Goal: Transaction & Acquisition: Obtain resource

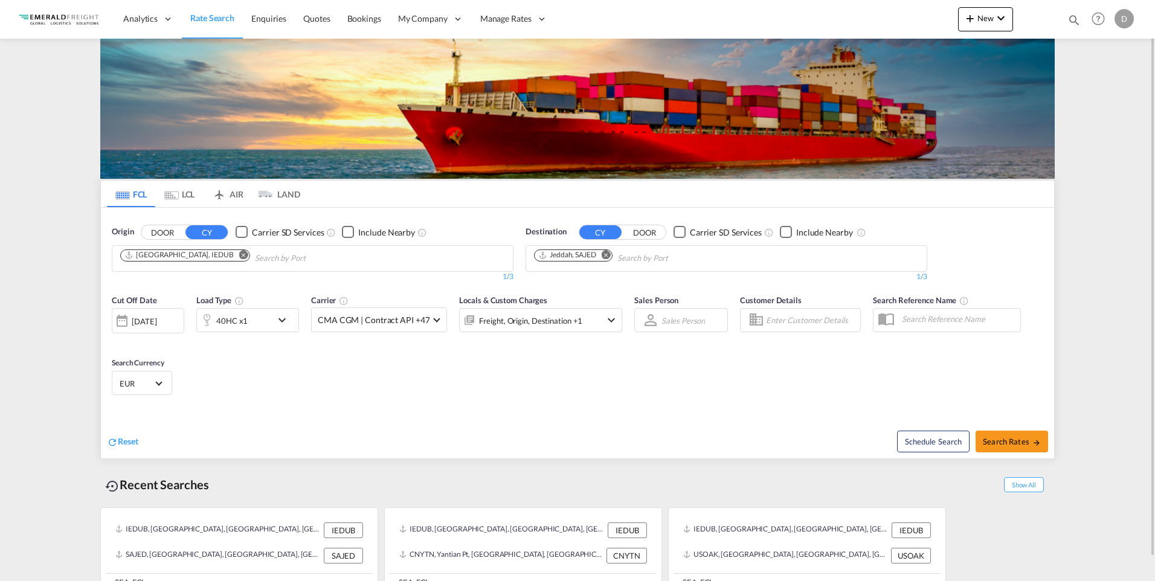
click at [607, 253] on md-icon "Remove" at bounding box center [606, 254] width 9 height 9
click at [608, 257] on input "Chips input." at bounding box center [591, 258] width 115 height 19
paste input "Fremantle"
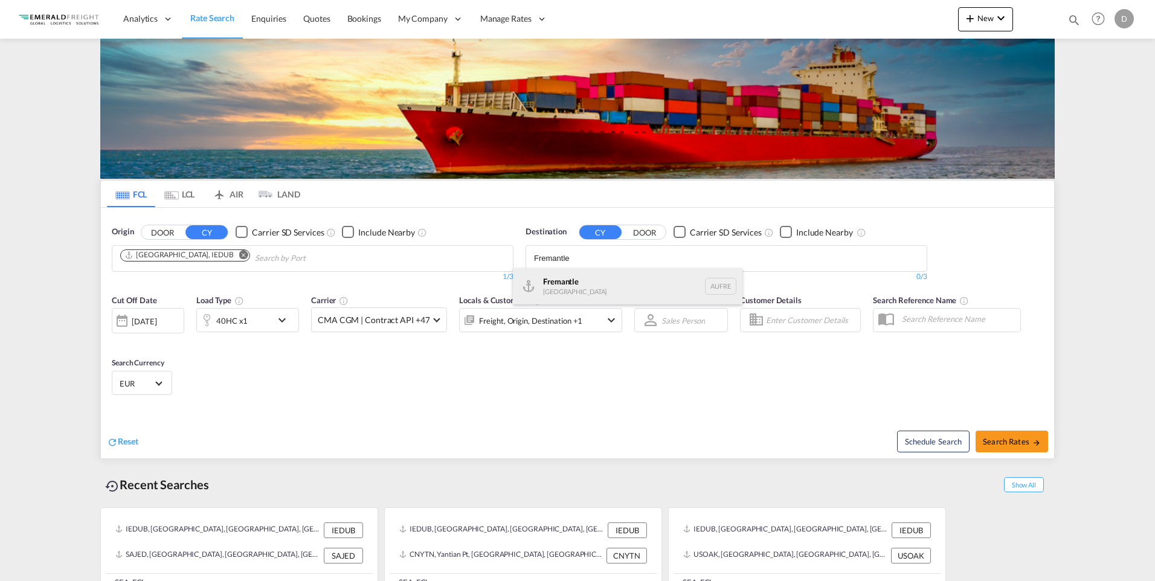
type input "Fremantle"
click at [566, 282] on div "Fremantle [GEOGRAPHIC_DATA] AUFRE" at bounding box center [628, 286] width 230 height 36
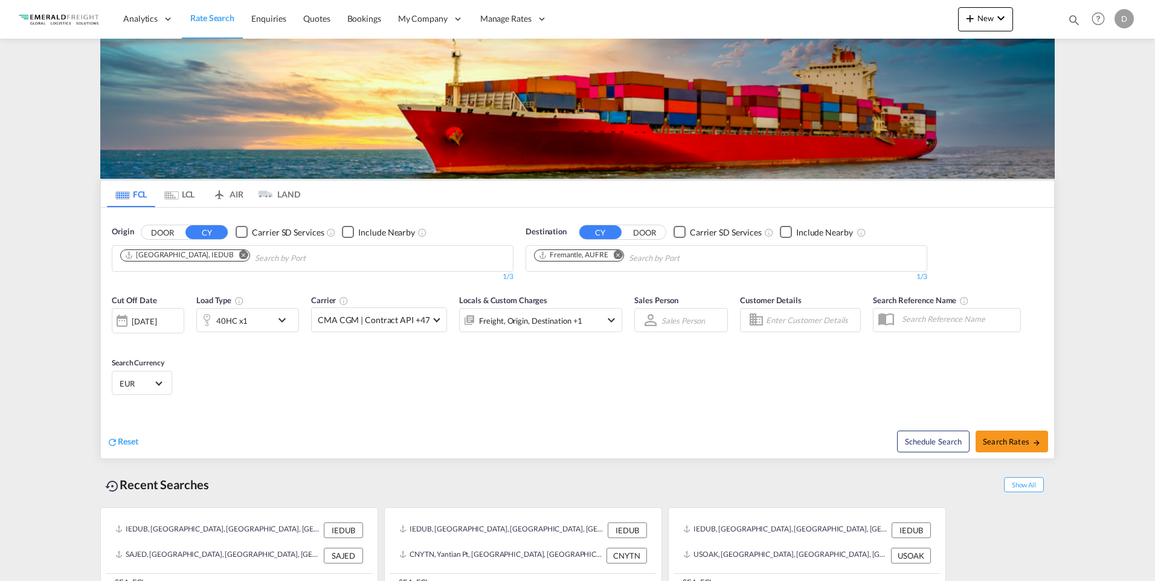
click at [286, 320] on md-icon "icon-chevron-down" at bounding box center [285, 320] width 21 height 15
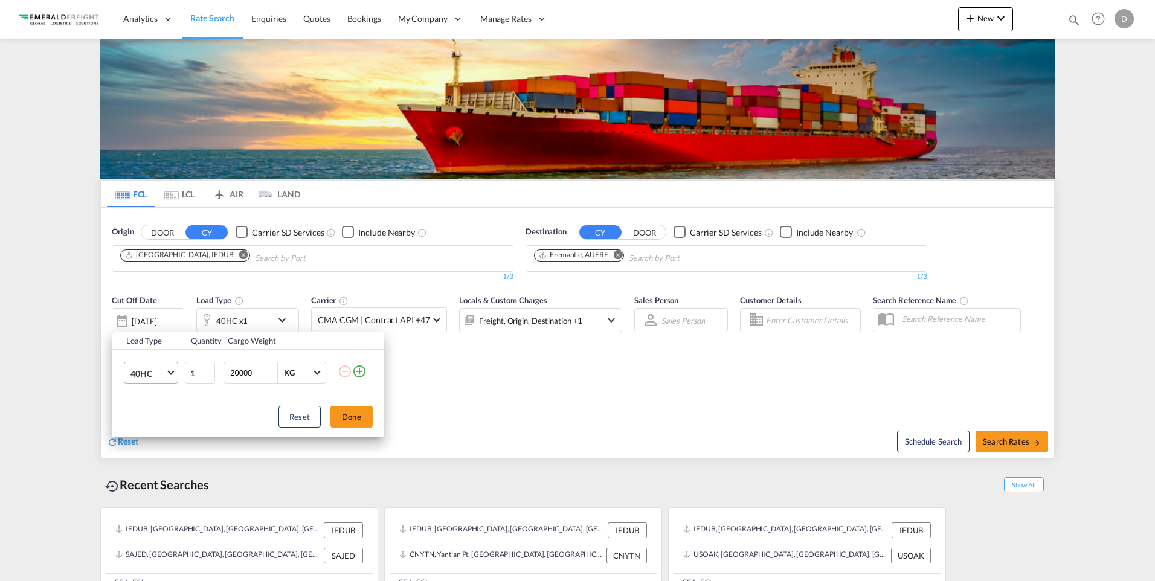
click at [169, 371] on span "Choose: \a40HC" at bounding box center [170, 372] width 7 height 7
click at [146, 366] on div "40OT" at bounding box center [141, 366] width 21 height 12
click at [349, 414] on button "Done" at bounding box center [351, 417] width 42 height 22
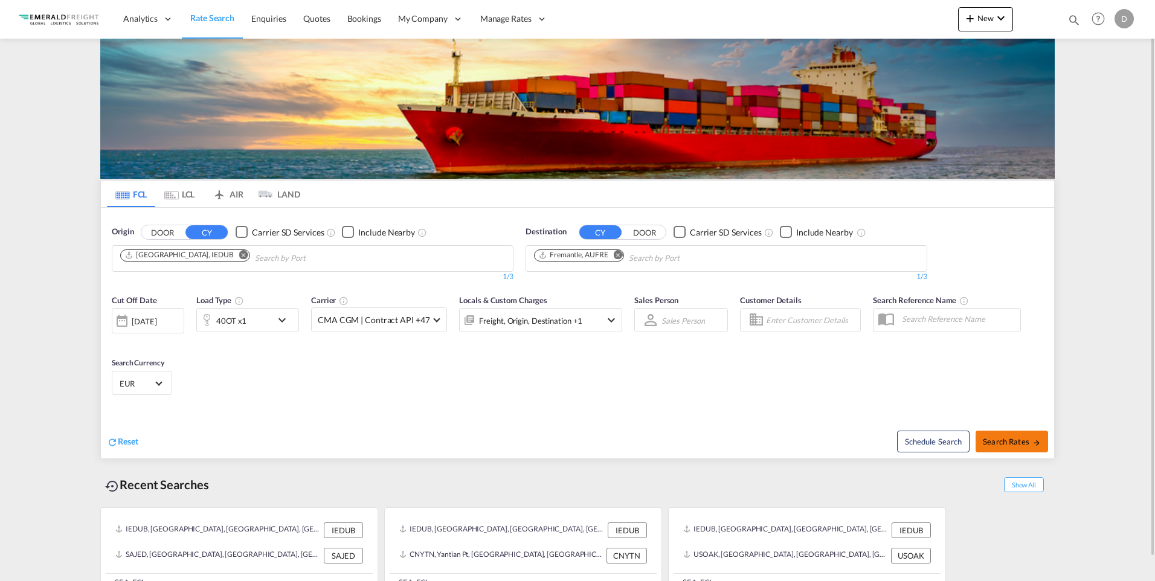
click at [1019, 439] on span "Search Rates" at bounding box center [1012, 442] width 58 height 10
type input "IEDUB to AUFRE / [DATE]"
